Goal: Use online tool/utility: Utilize a website feature to perform a specific function

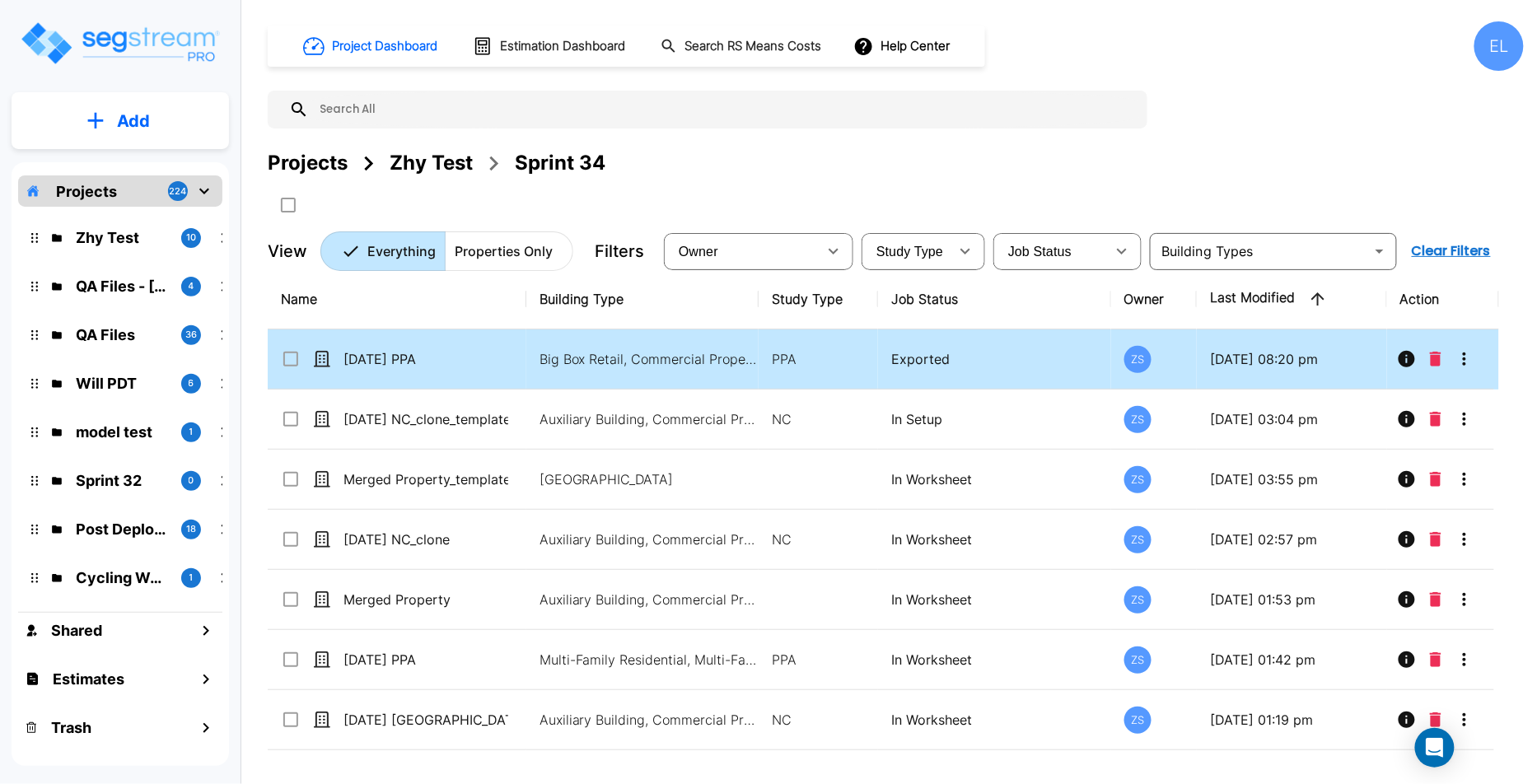
click at [632, 366] on p "Big Box Retail, Commercial Property Site" at bounding box center [650, 358] width 222 height 19
checkbox input "true"
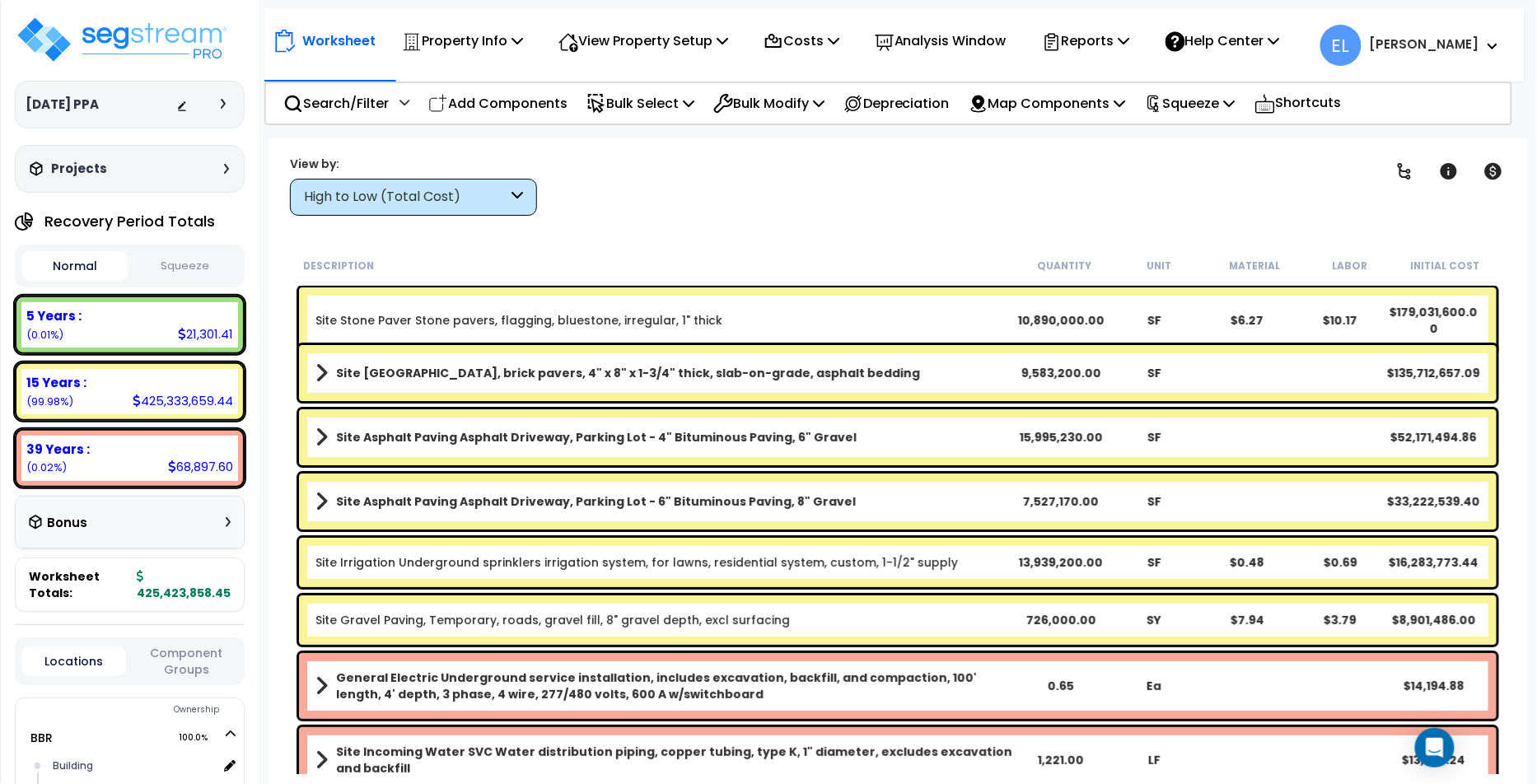
click at [202, 263] on button "Squeeze" at bounding box center [185, 266] width 106 height 29
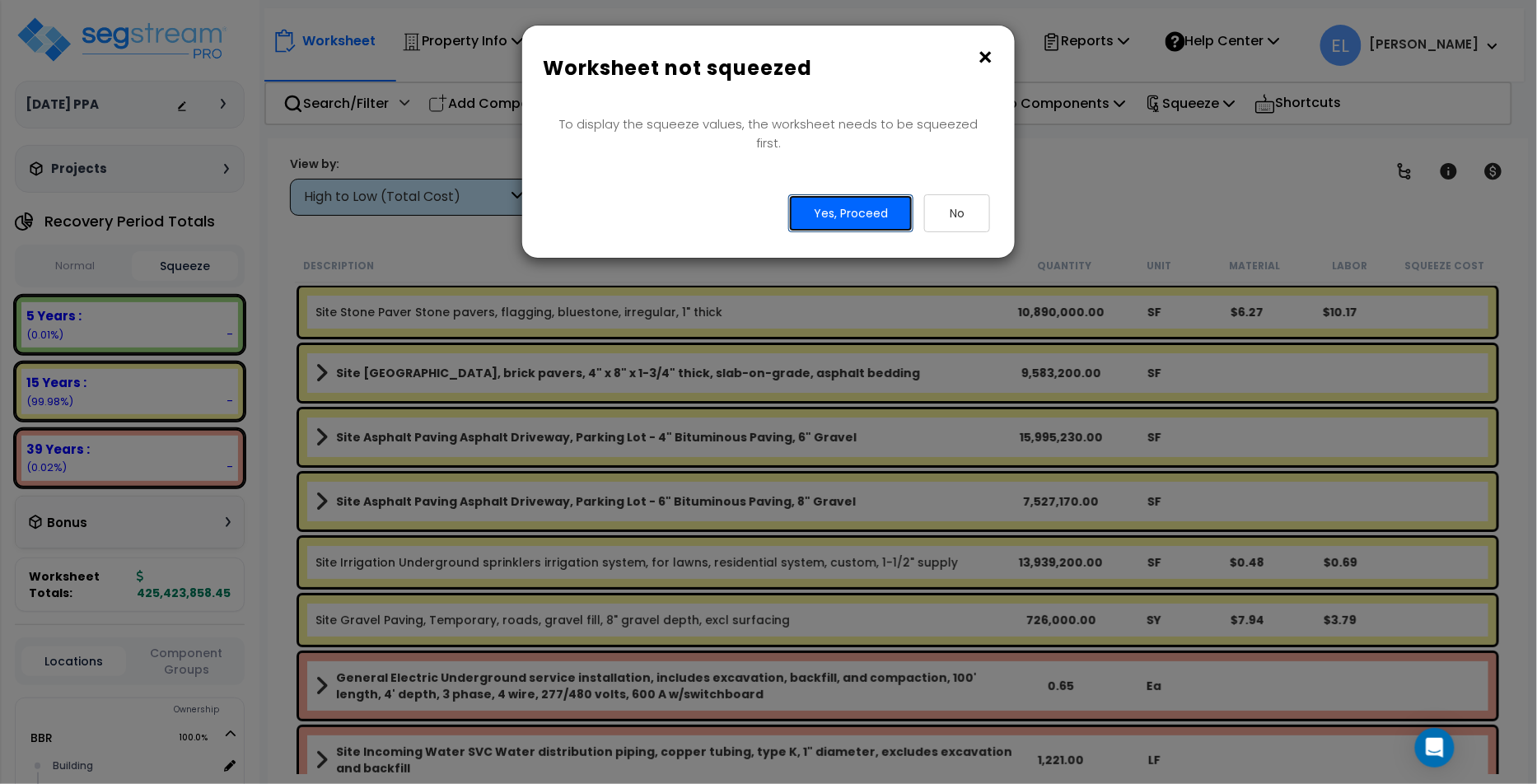
click at [852, 196] on button "Yes, Proceed" at bounding box center [850, 213] width 125 height 38
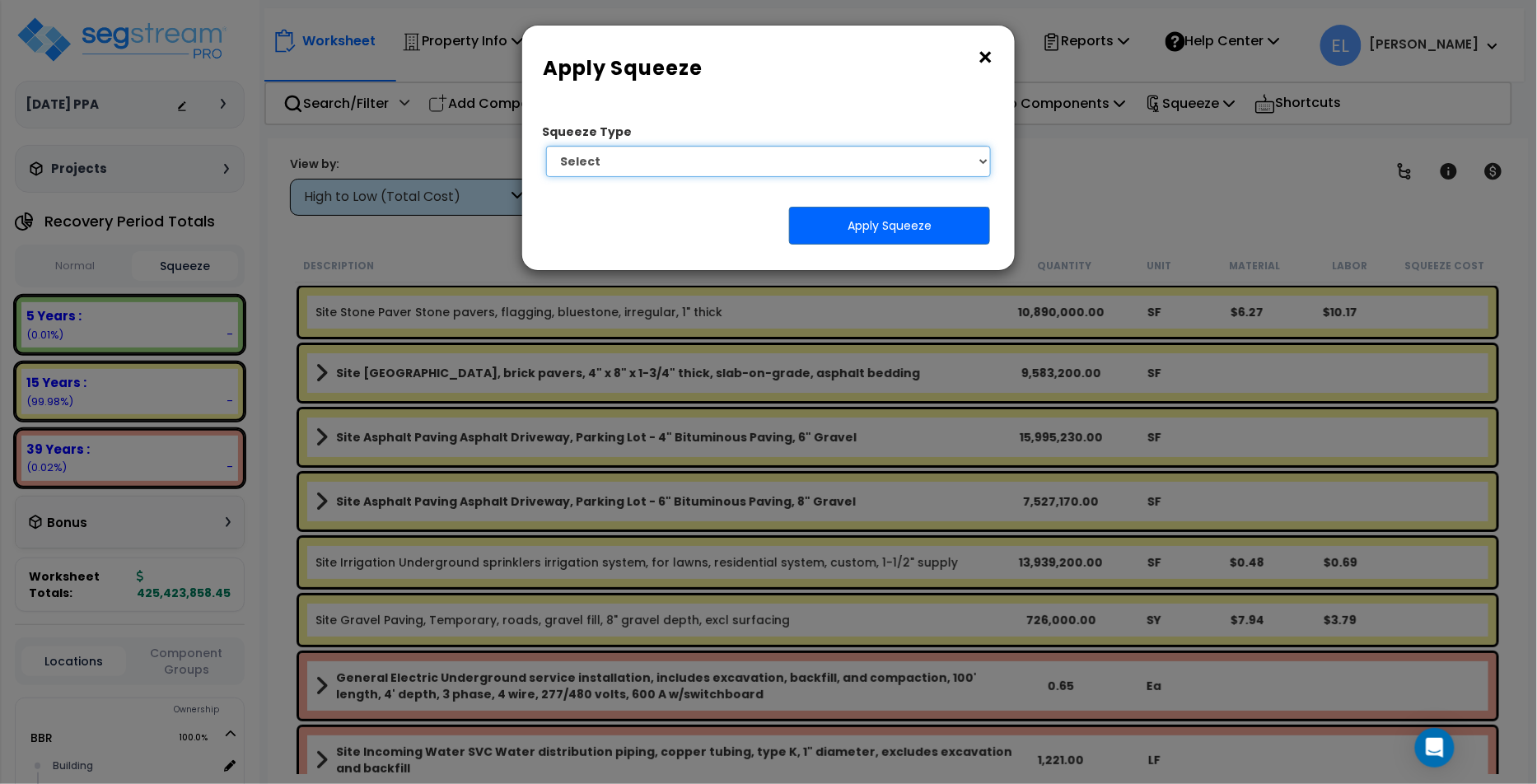
click at [736, 166] on select "Select 1. Squeeze Entire Worksheet 2. Squeeze by Takeoff Cost 3. Squeeze by Uni…" at bounding box center [768, 161] width 445 height 31
select select "squeeze_entire_takeoffsheet"
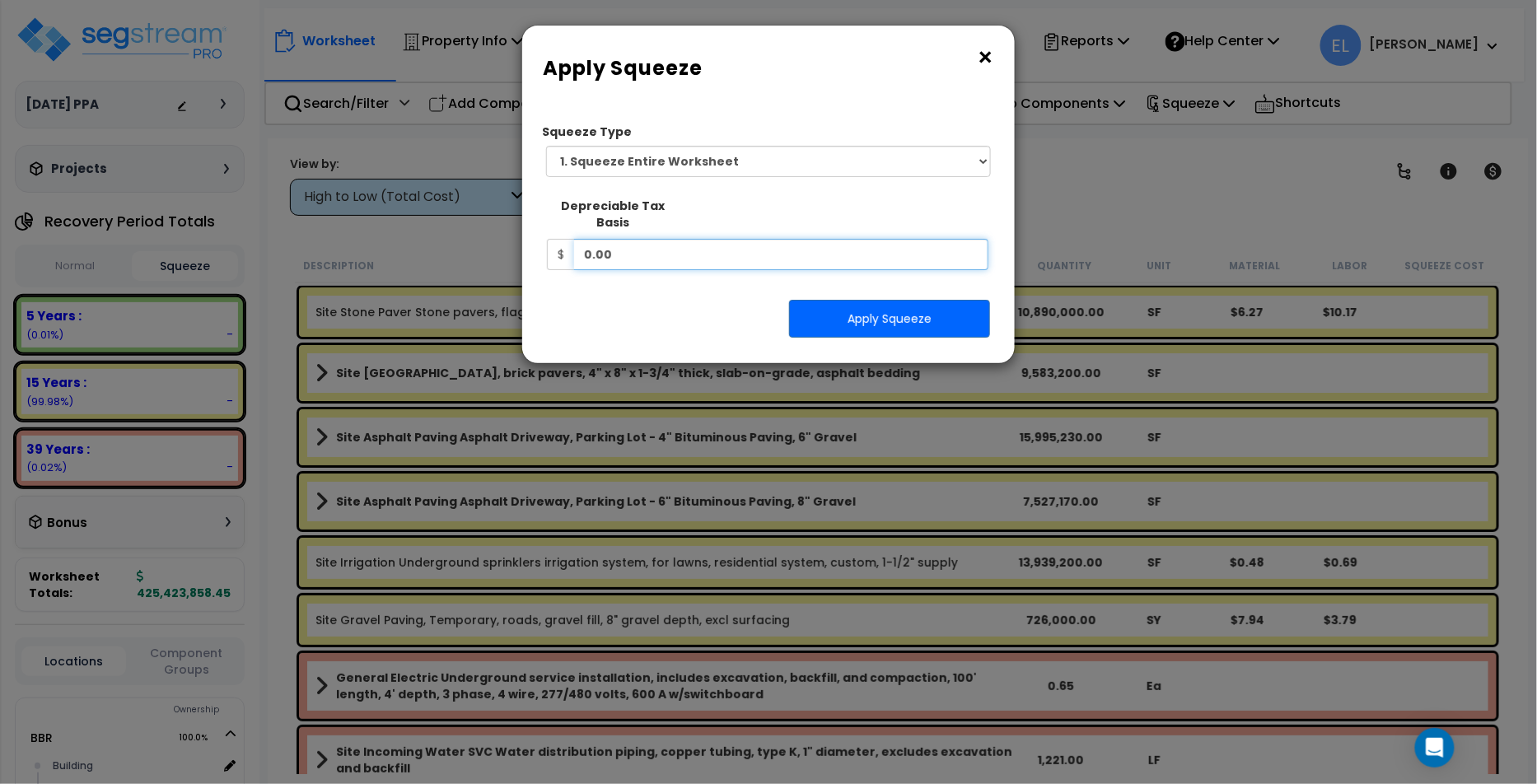
drag, startPoint x: 803, startPoint y: 246, endPoint x: 332, endPoint y: 220, distance: 471.7
click at [332, 220] on div "× Apply Squeeze Squeeze Type Select 1. Squeeze Entire Worksheet 2. Squeeze by T…" at bounding box center [768, 392] width 1537 height 784
type input "100,000"
click at [873, 304] on button "Apply Squeeze" at bounding box center [889, 319] width 201 height 38
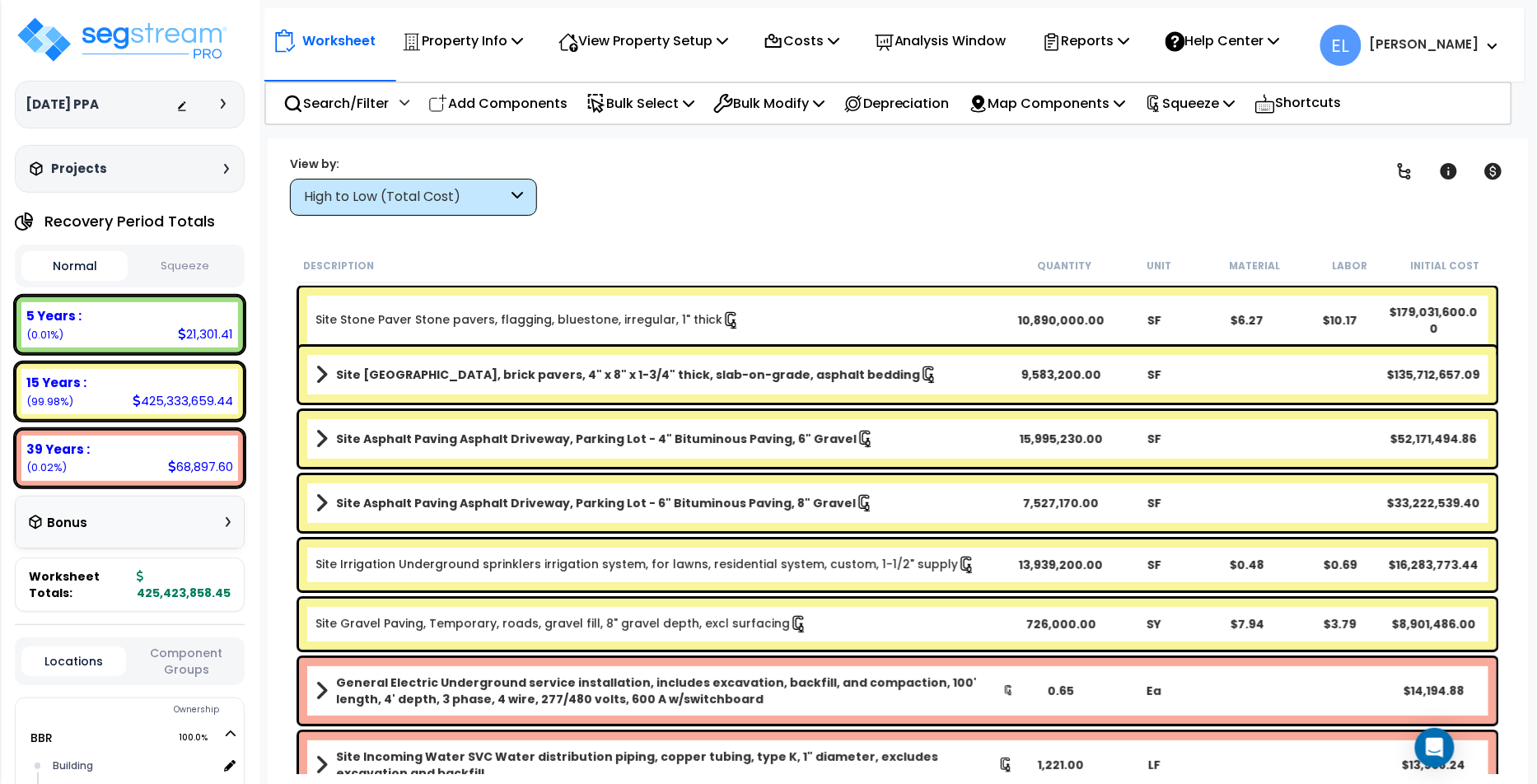
click at [504, 187] on div "High to Low (Total Cost)" at bounding box center [405, 196] width 203 height 18
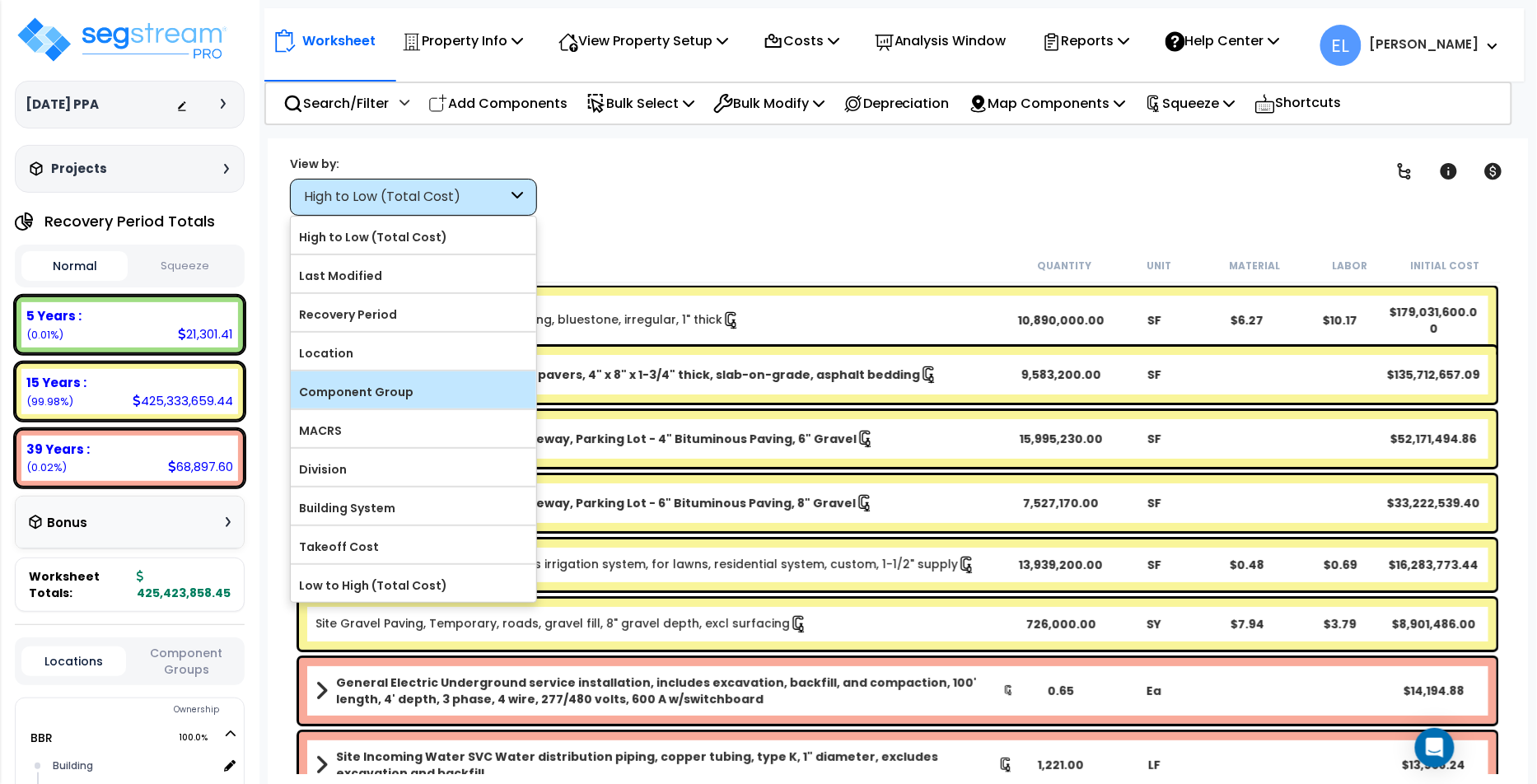
click at [414, 380] on label "Component Group" at bounding box center [413, 392] width 246 height 24
click at [0, 0] on input "Component Group" at bounding box center [0, 0] width 0 height 0
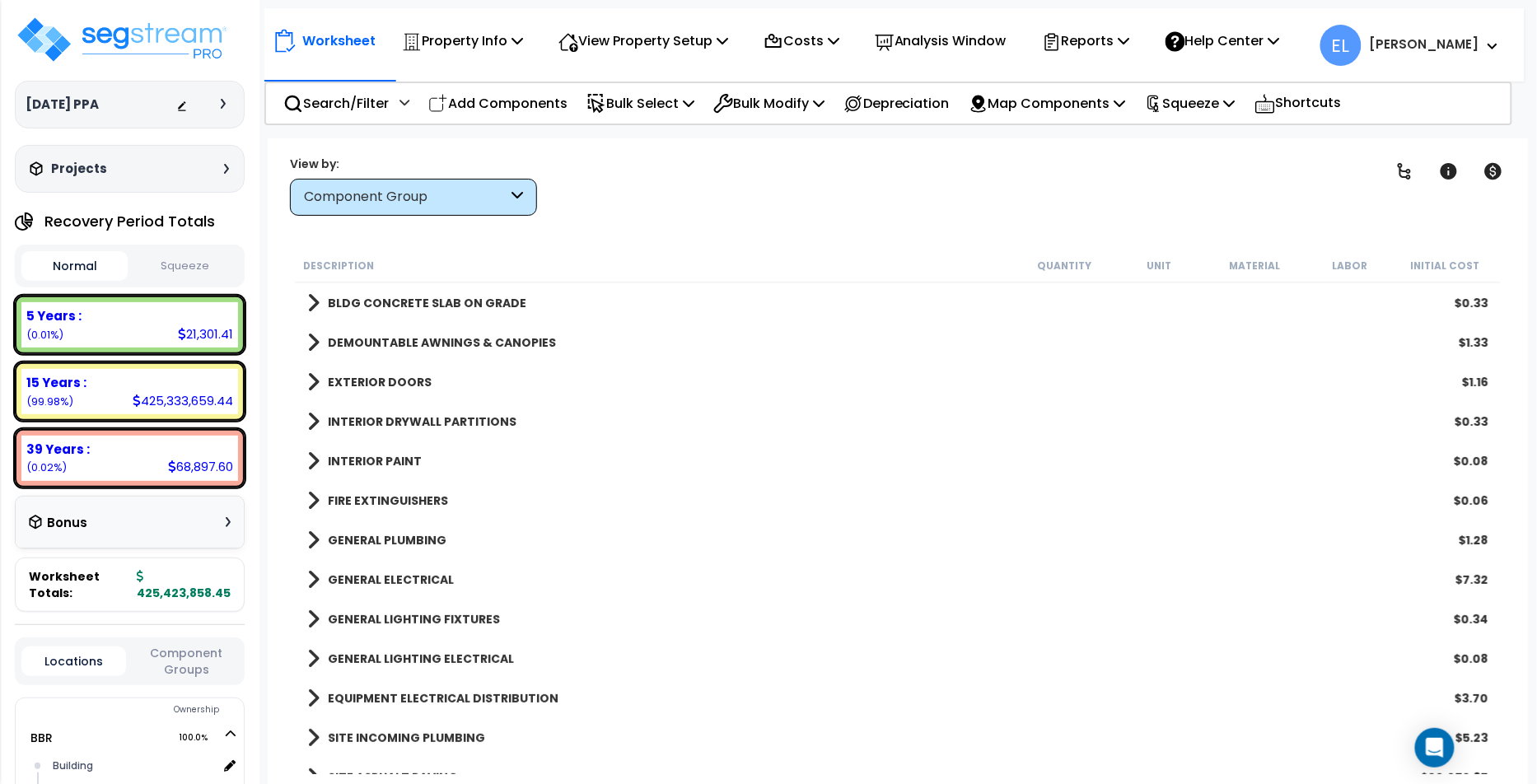
click at [171, 265] on button "Squeeze" at bounding box center [185, 266] width 106 height 29
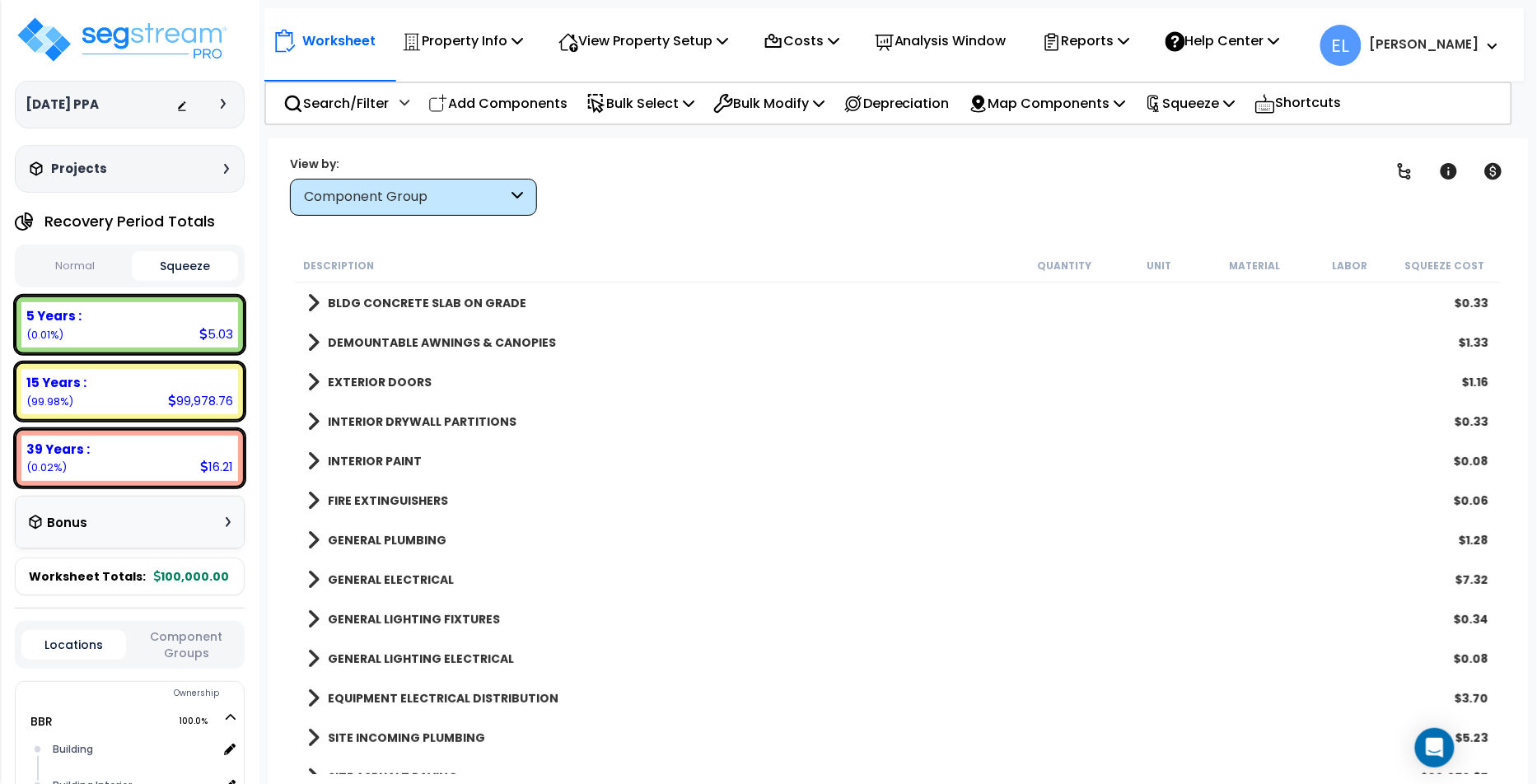
click at [63, 262] on button "Normal" at bounding box center [74, 266] width 106 height 29
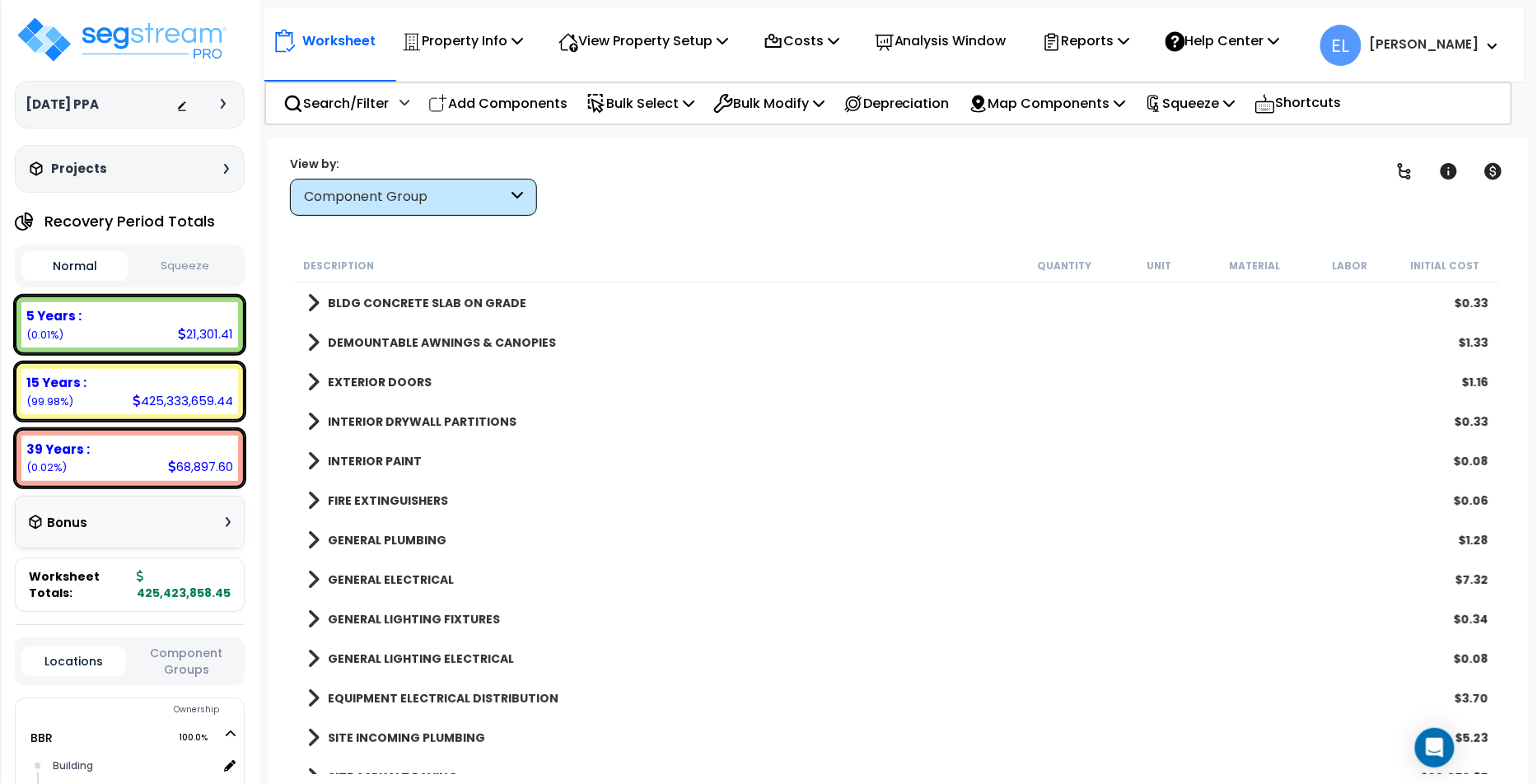
click at [318, 301] on span at bounding box center [313, 303] width 13 height 23
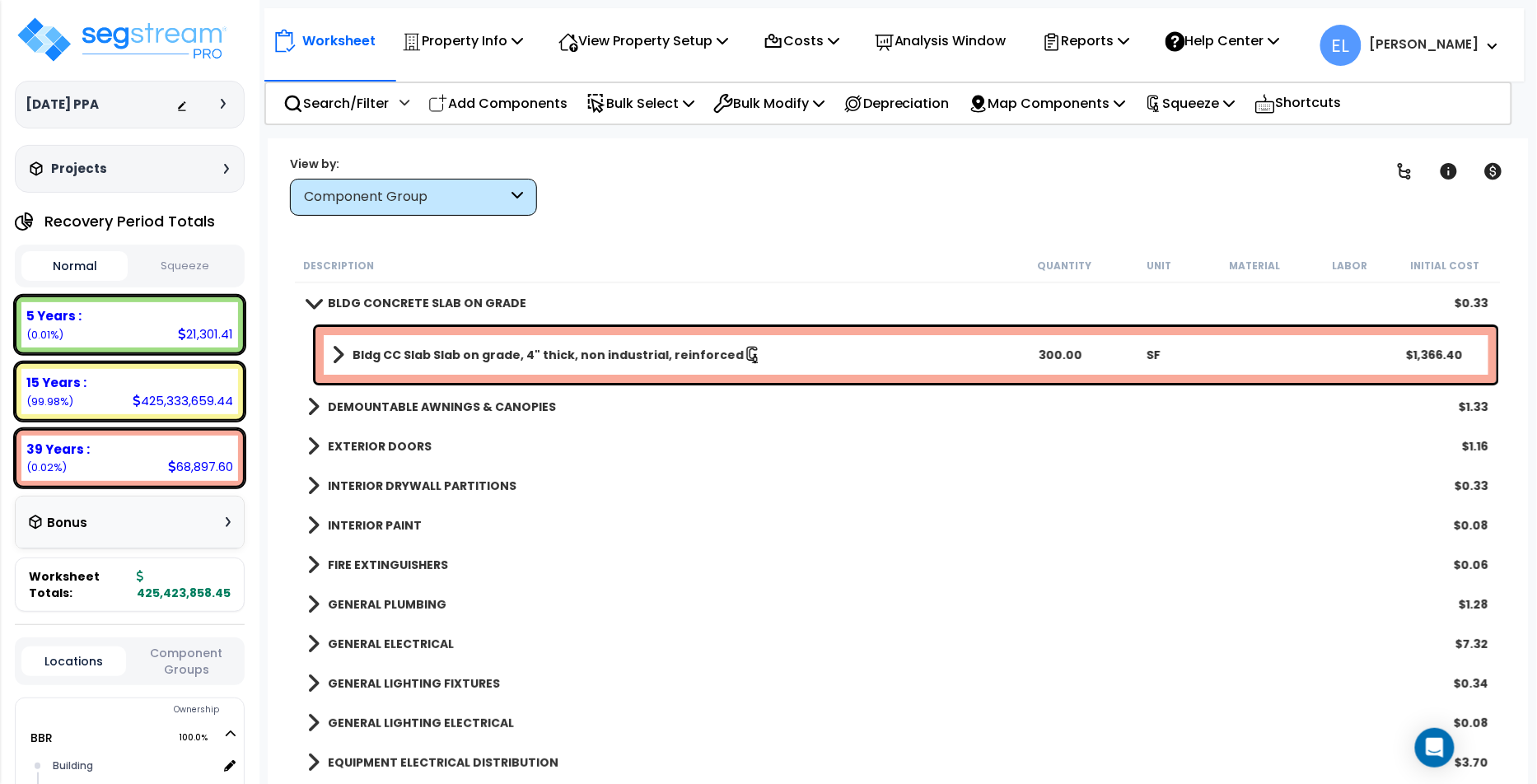
click at [177, 268] on button "Squeeze" at bounding box center [185, 266] width 106 height 29
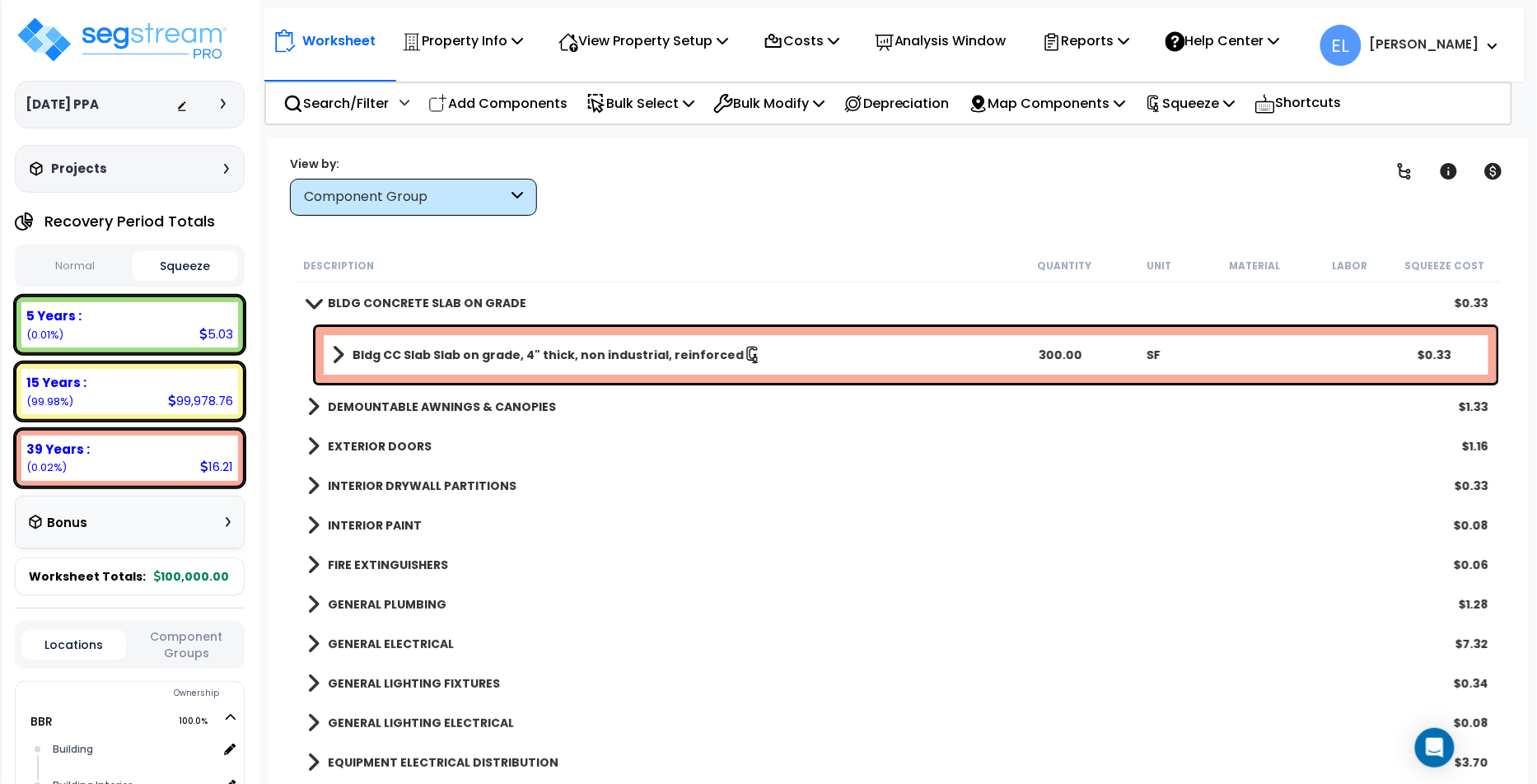
click at [64, 256] on button "Normal" at bounding box center [74, 266] width 106 height 29
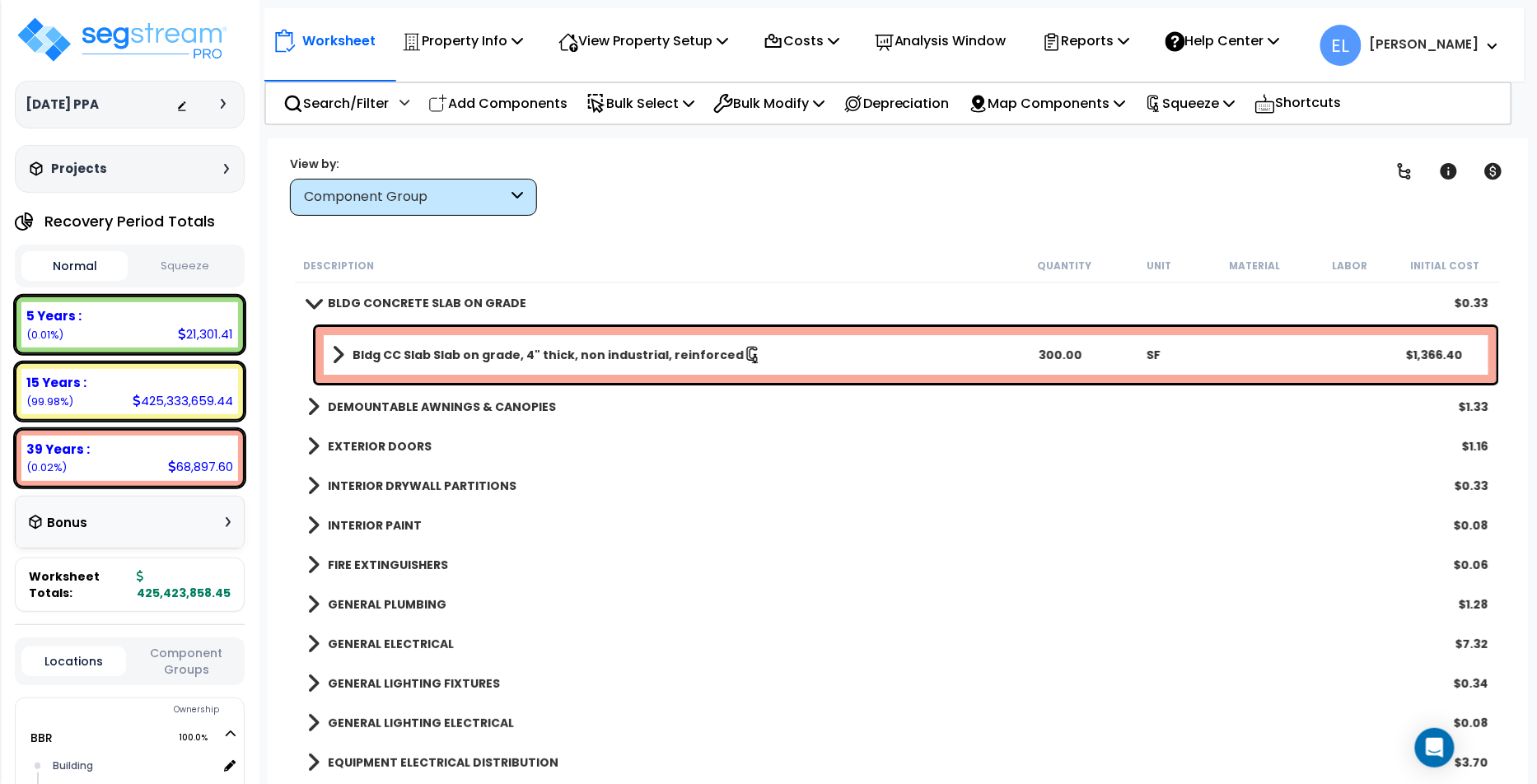
click at [208, 273] on button "Squeeze" at bounding box center [185, 266] width 106 height 29
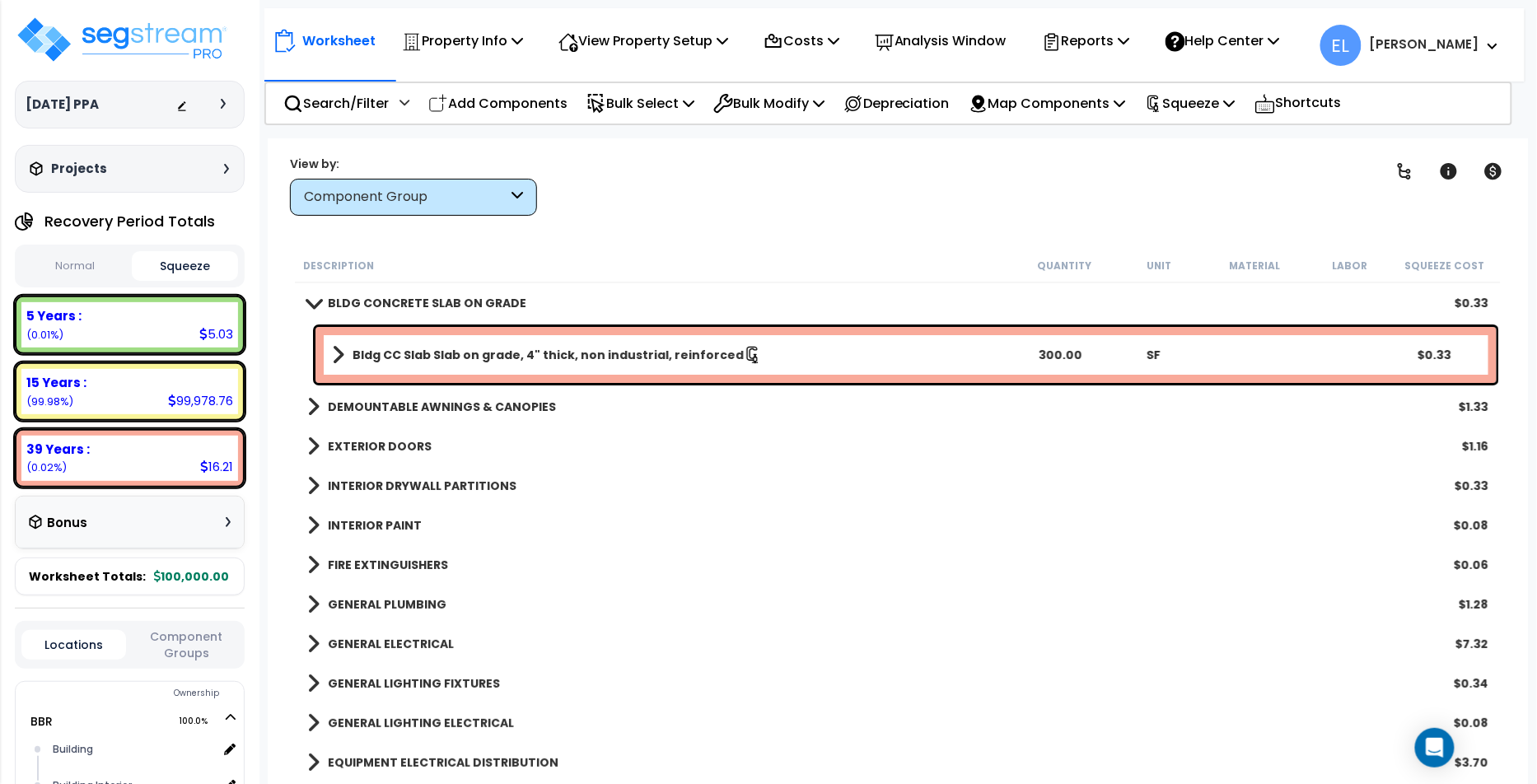
click at [73, 270] on button "Normal" at bounding box center [74, 266] width 106 height 29
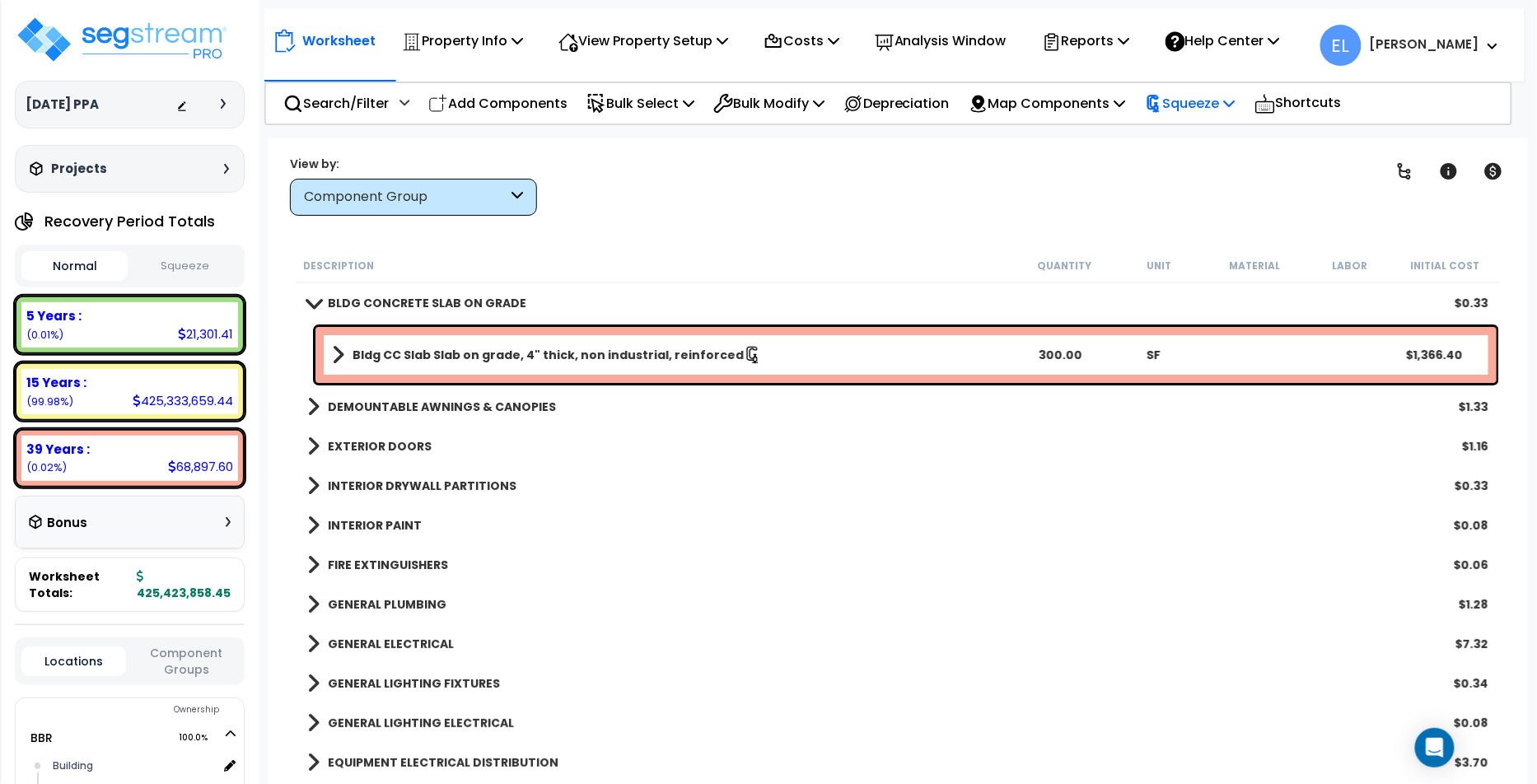
click at [1232, 99] on p "Squeeze" at bounding box center [1189, 103] width 90 height 22
click at [1256, 174] on link "Reset Squeeze" at bounding box center [1218, 175] width 163 height 33
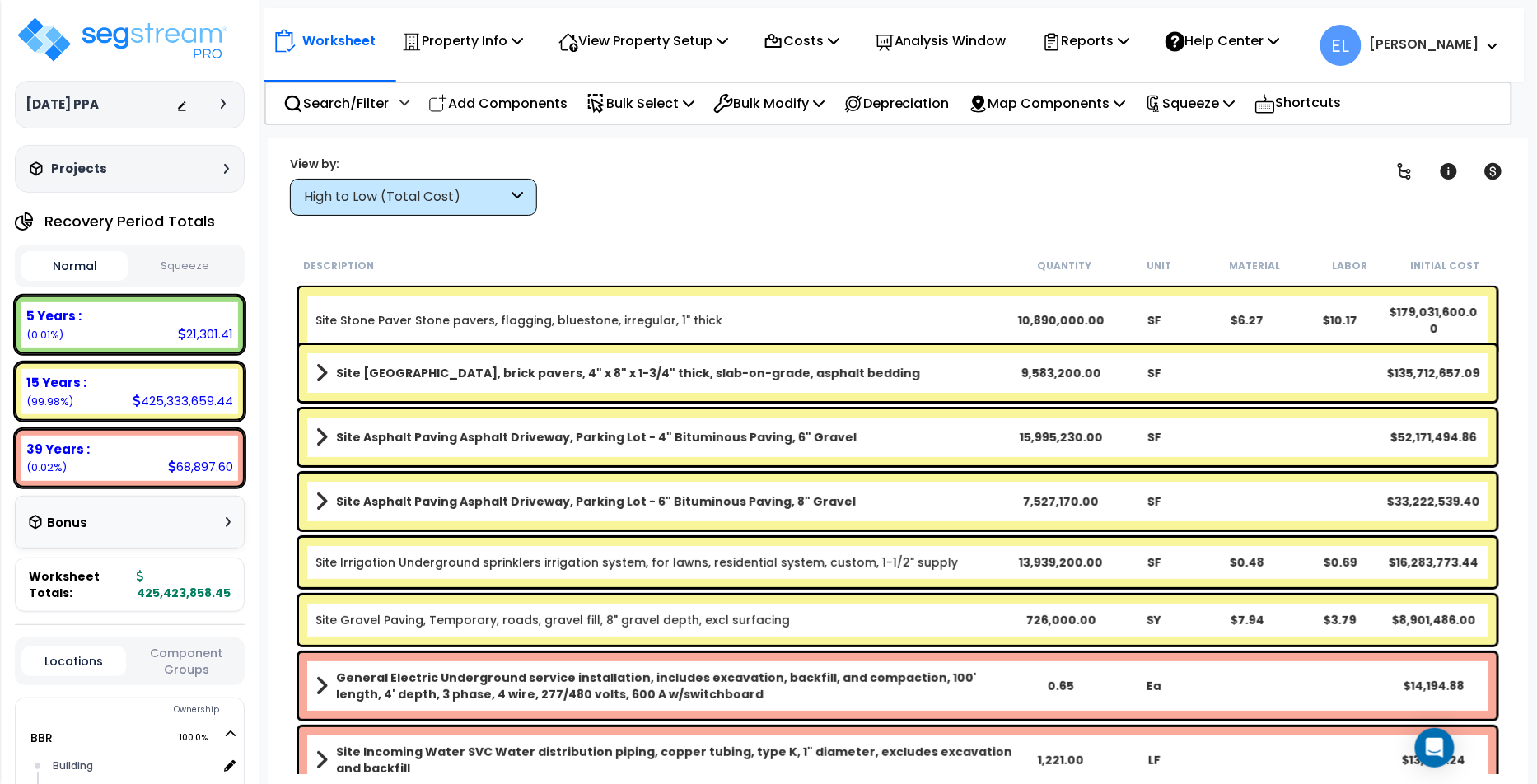
click at [393, 194] on div "High to Low (Total Cost)" at bounding box center [405, 196] width 203 height 18
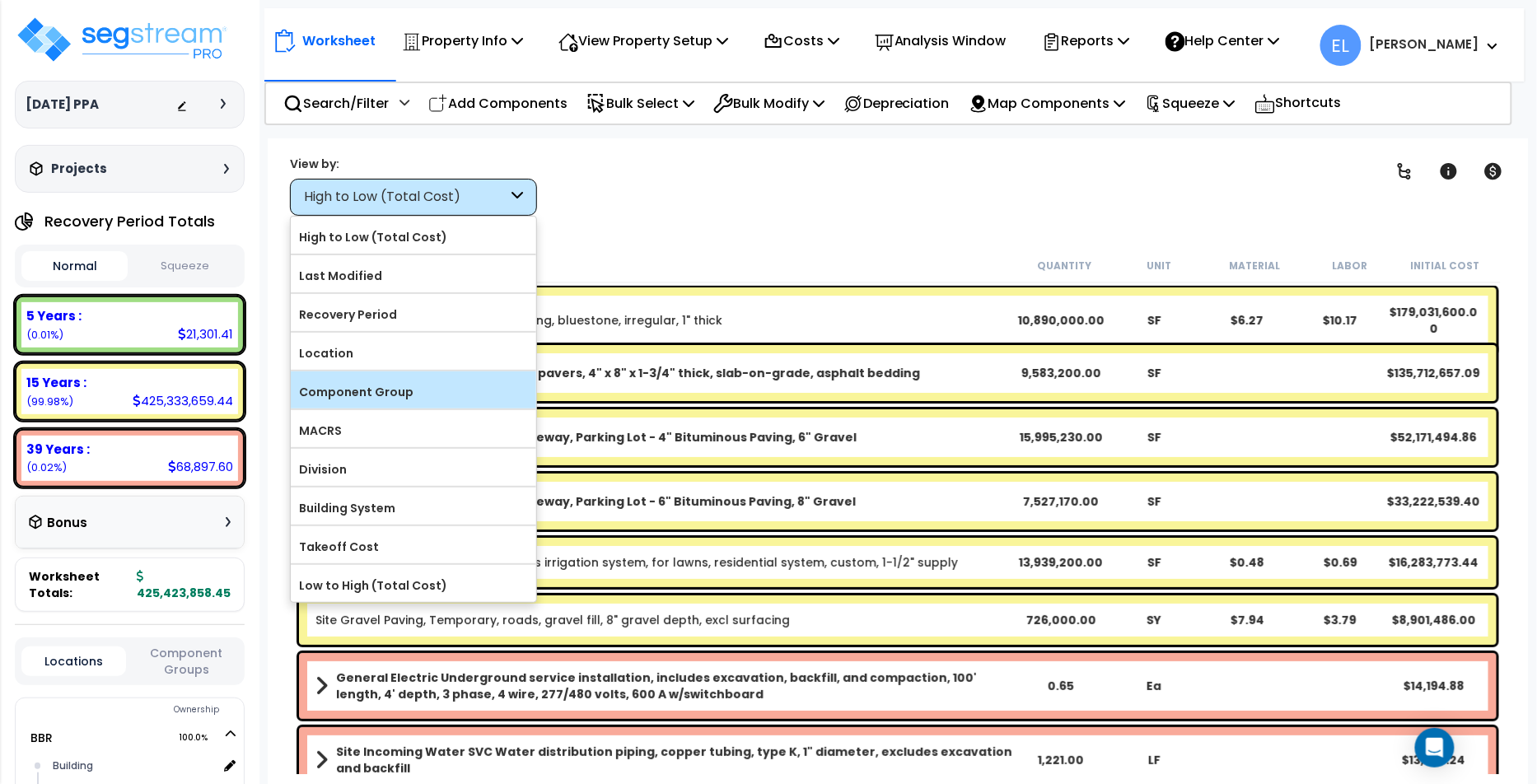
click at [369, 388] on label "Component Group" at bounding box center [413, 392] width 246 height 24
click at [0, 0] on input "Component Group" at bounding box center [0, 0] width 0 height 0
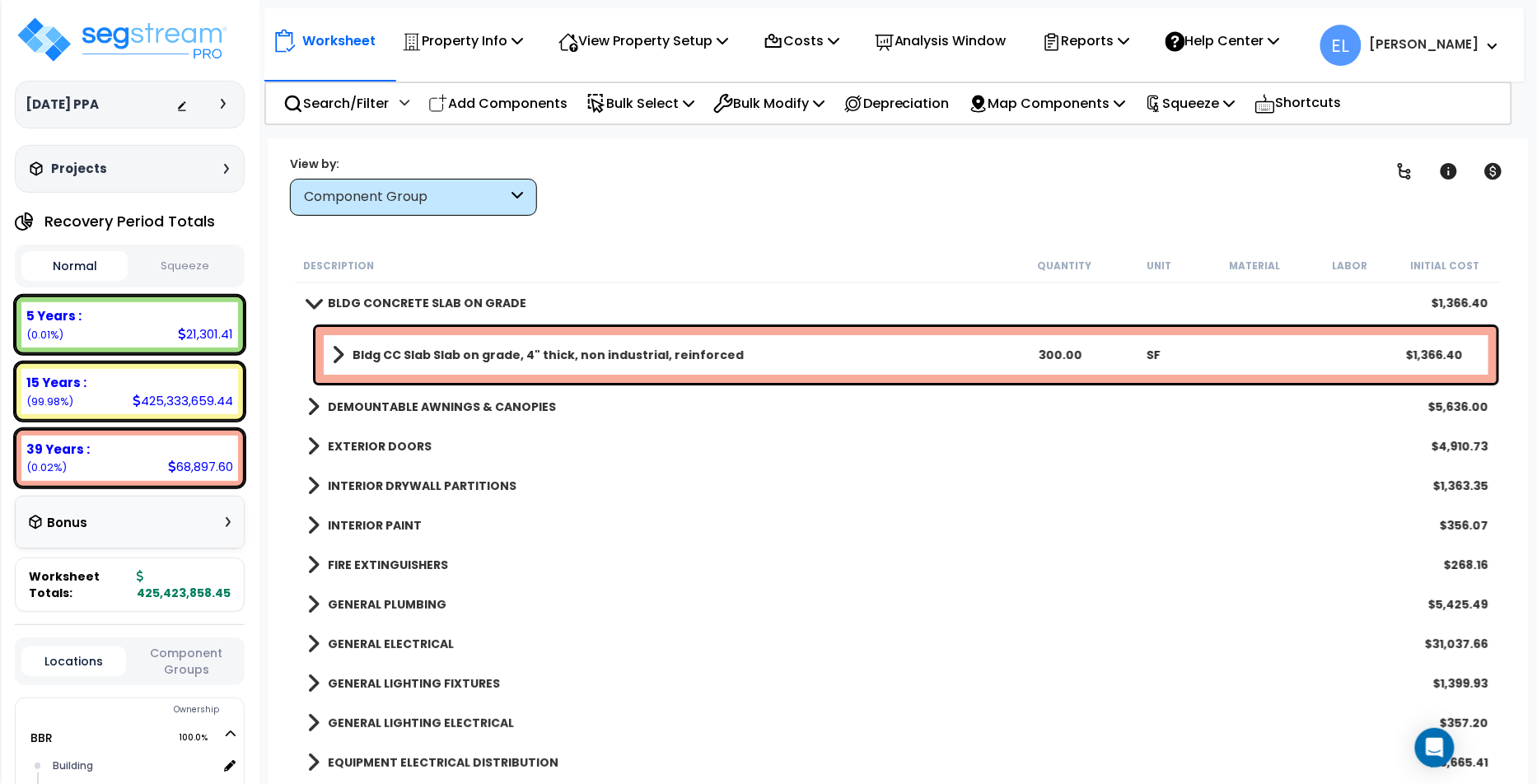
click at [173, 255] on button "Squeeze" at bounding box center [185, 266] width 106 height 29
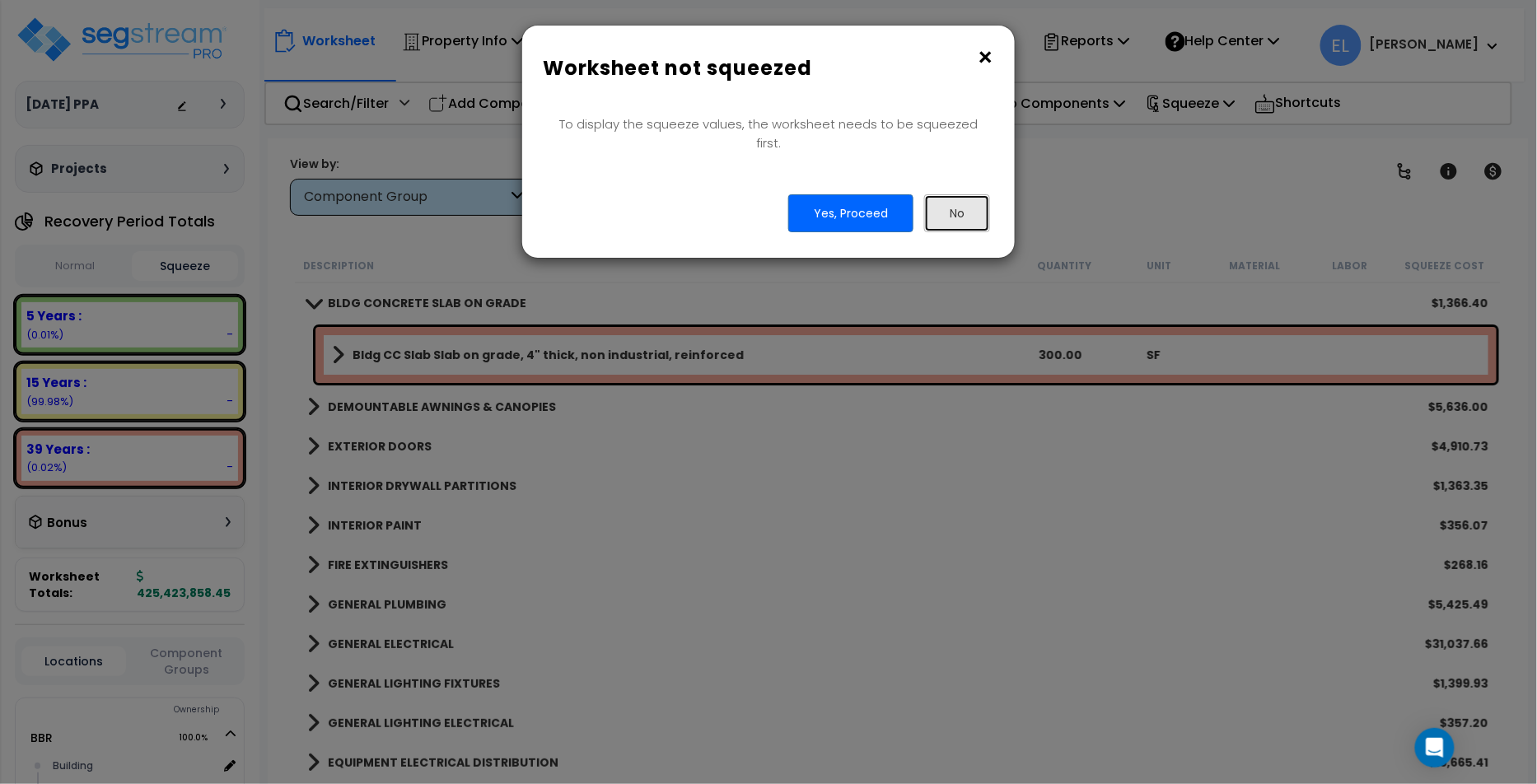
click at [952, 194] on button "No" at bounding box center [957, 213] width 66 height 38
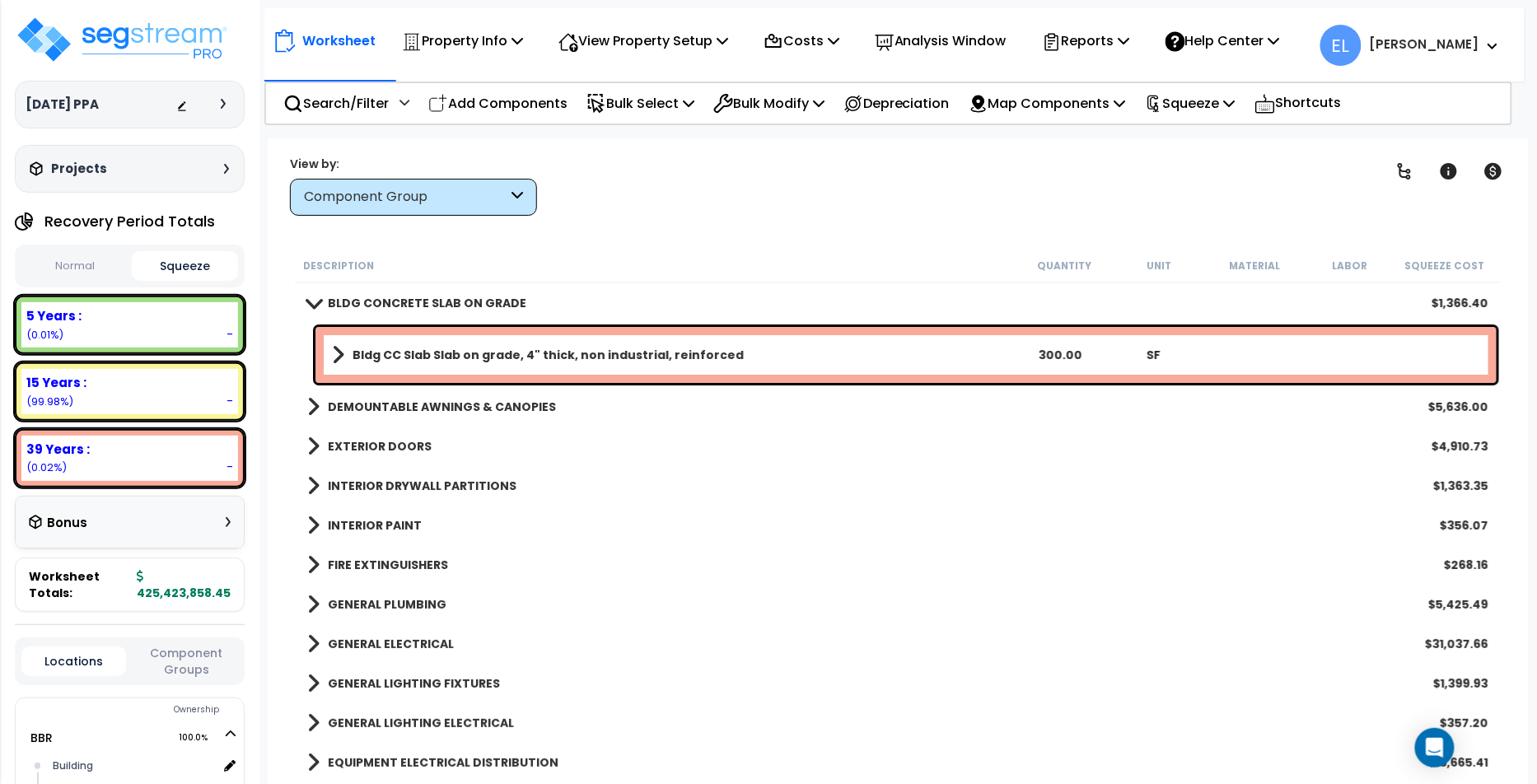
scroll to position [72, 0]
